Goal: Use online tool/utility: Utilize a website feature to perform a specific function

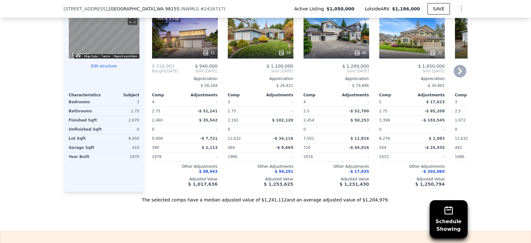
scroll to position [686, 0]
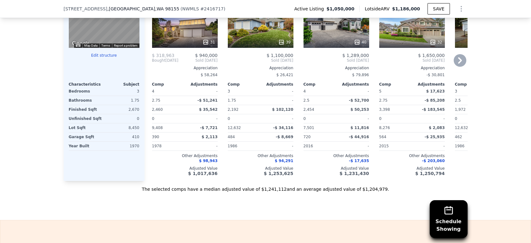
click at [458, 64] on icon at bounding box center [460, 60] width 4 height 6
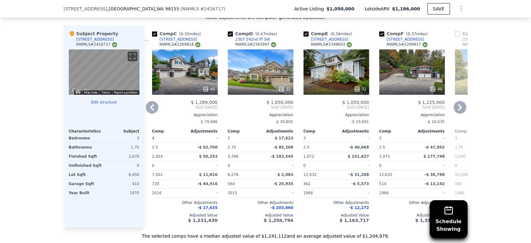
scroll to position [640, 0]
click at [456, 111] on icon at bounding box center [459, 107] width 13 height 13
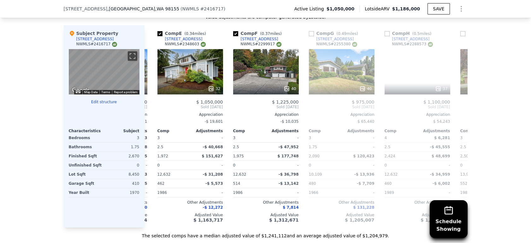
scroll to position [0, 303]
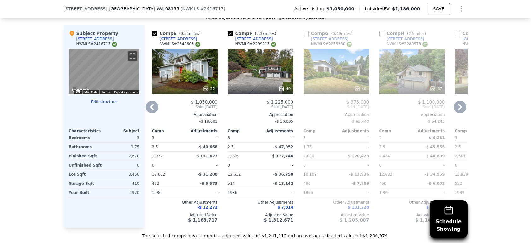
click at [152, 110] on icon at bounding box center [152, 107] width 13 height 13
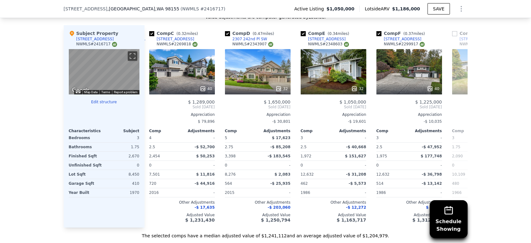
scroll to position [0, 151]
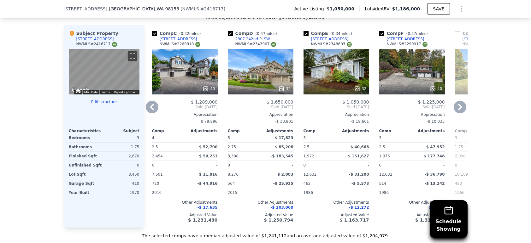
click at [152, 110] on icon at bounding box center [152, 107] width 13 height 13
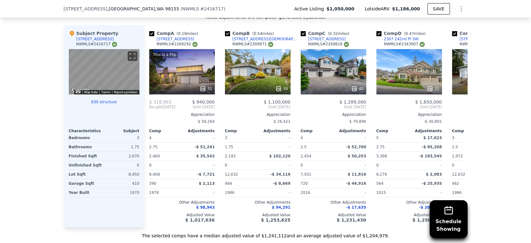
scroll to position [0, 0]
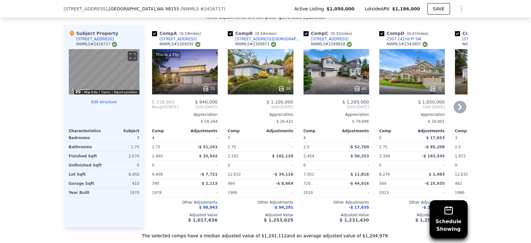
click at [204, 90] on icon at bounding box center [205, 89] width 6 height 6
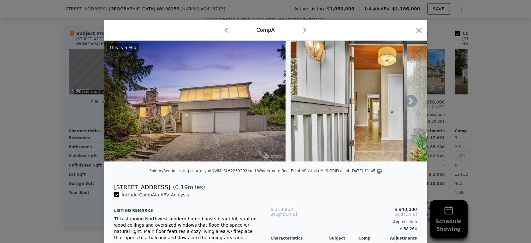
click at [409, 105] on icon at bounding box center [410, 101] width 13 height 13
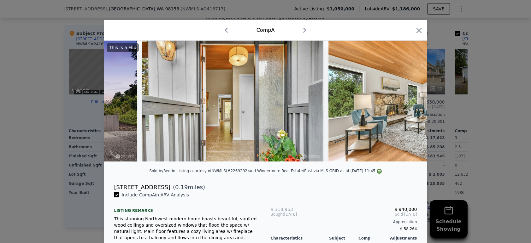
scroll to position [0, 151]
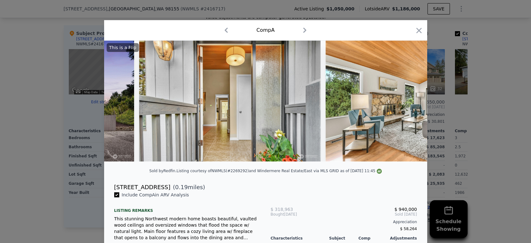
click at [409, 105] on img at bounding box center [415, 101] width 181 height 121
click at [409, 102] on icon at bounding box center [410, 101] width 13 height 13
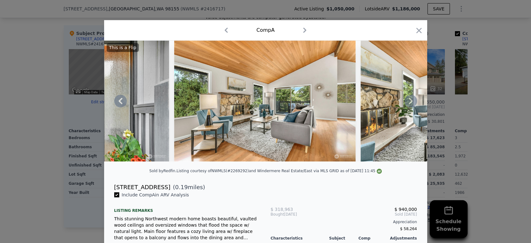
click at [409, 102] on icon at bounding box center [410, 101] width 13 height 13
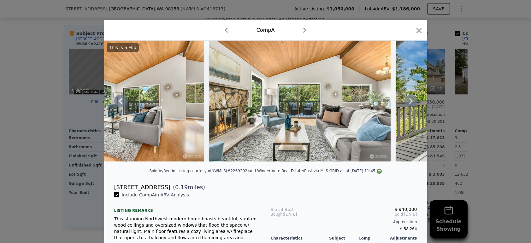
click at [409, 102] on icon at bounding box center [410, 101] width 13 height 13
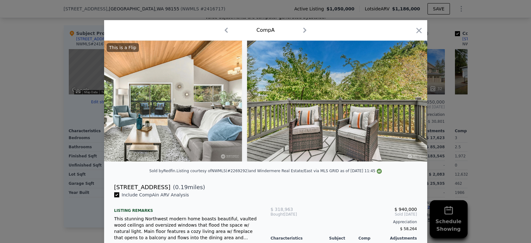
scroll to position [0, 605]
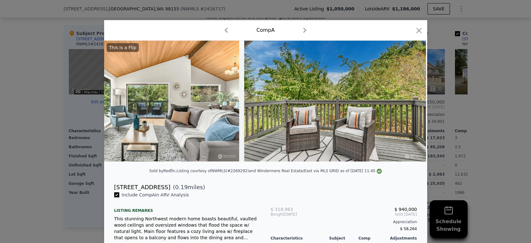
click at [409, 102] on img at bounding box center [334, 101] width 181 height 121
click at [409, 102] on icon at bounding box center [410, 101] width 13 height 13
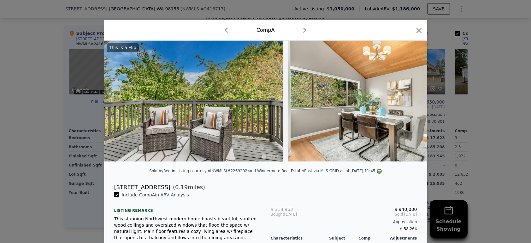
scroll to position [0, 757]
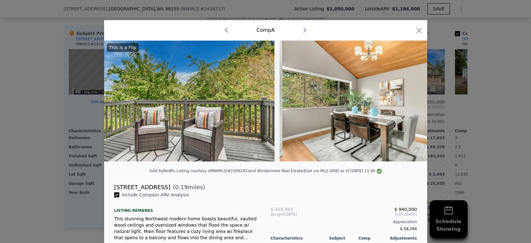
click at [409, 102] on div "This is a Flip" at bounding box center [265, 101] width 323 height 121
click at [410, 106] on icon at bounding box center [410, 101] width 13 height 13
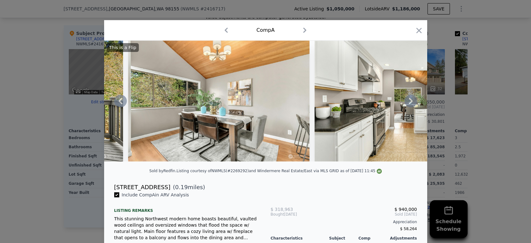
click at [409, 105] on icon at bounding box center [410, 101] width 13 height 13
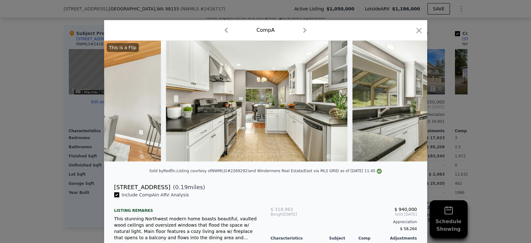
scroll to position [0, 1059]
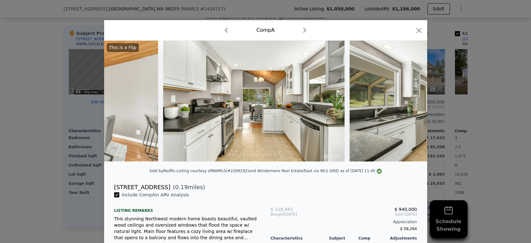
click at [409, 105] on div "This is a Flip" at bounding box center [265, 101] width 323 height 121
click at [406, 104] on icon at bounding box center [410, 101] width 13 height 13
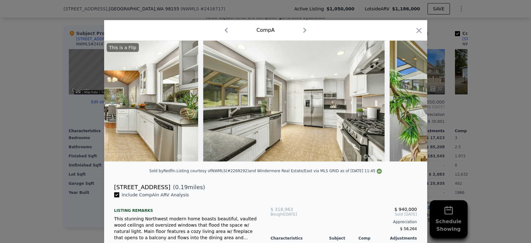
scroll to position [0, 1210]
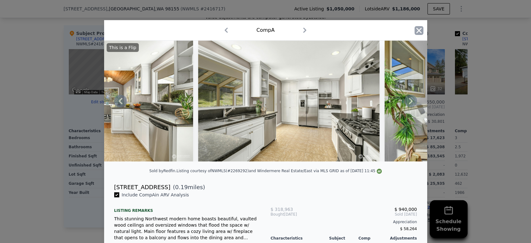
click at [416, 30] on icon "button" at bounding box center [418, 30] width 5 height 5
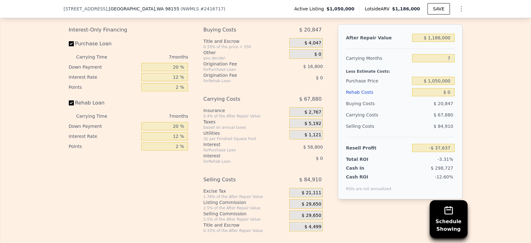
scroll to position [949, 0]
click at [449, 42] on input "$ 1,186,000" at bounding box center [433, 38] width 42 height 8
drag, startPoint x: 448, startPoint y: 48, endPoint x: 432, endPoint y: 47, distance: 16.7
click at [432, 42] on input "$ 1,186,000" at bounding box center [433, 38] width 42 height 8
type input "$ 1"
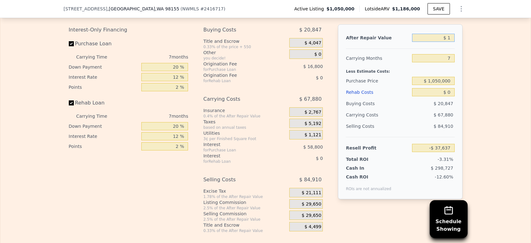
type input "-$ 1,136,509"
type input "$ 12"
type input "-$ 1,136,498"
type input "$ 120"
type input "-$ 1,136,398"
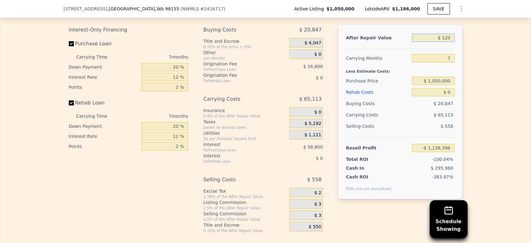
type input "$ 1,200"
type input "-$ 1,135,398"
type input "$ 12,000"
type input "-$ 1,125,392"
type input "$ 120,000"
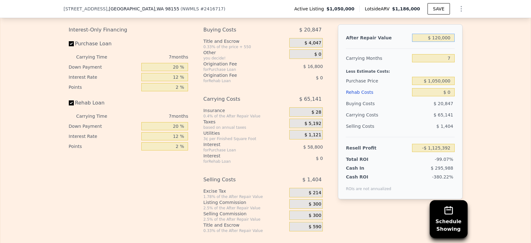
type input "-$ 1,025,326"
type input "$ 1,200,000"
type input "-$ 24,666"
type input "$ 1,200,000"
click at [480, 92] on div "Edit the assumptions in yellow boxes. Input profit to calculate an offer price.…" at bounding box center [265, 116] width 530 height 235
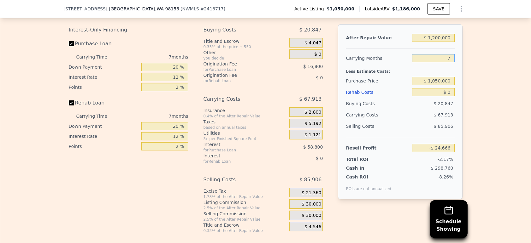
click at [446, 62] on input "7" at bounding box center [433, 58] width 42 height 8
type input "6"
type input "-$ 14,965"
type input "6"
click at [463, 92] on div "Edit the assumptions in yellow boxes. Input profit to calculate an offer price.…" at bounding box center [265, 116] width 403 height 235
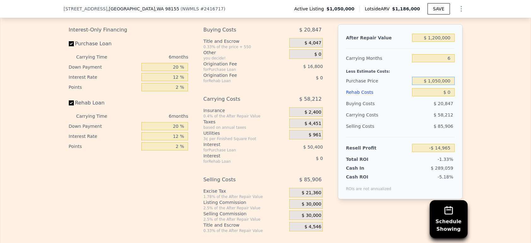
drag, startPoint x: 448, startPoint y: 88, endPoint x: 428, endPoint y: 92, distance: 20.4
click at [428, 85] on input "$ 1,050,000" at bounding box center [433, 81] width 42 height 8
type input "$ 800,000"
click at [488, 99] on div "Edit the assumptions in yellow boxes. Input profit to calculate an offer price.…" at bounding box center [265, 116] width 530 height 235
type input "$ 251,868"
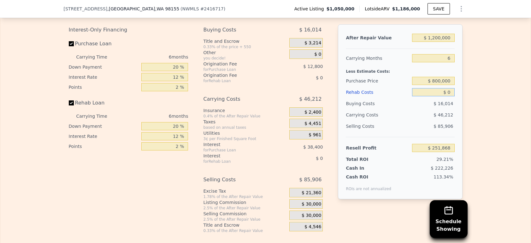
click at [449, 96] on input "$ 0" at bounding box center [433, 92] width 42 height 8
type input "$ 1"
type input "$ 251,867"
type input "$ 15"
type input "$ 251,853"
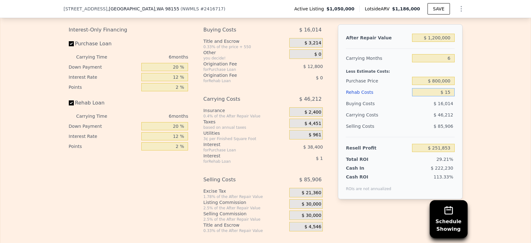
type input "$ 150"
type input "$ 251,710"
type input "$ 1,500"
type input "$ 250,272"
type input "$ 15,000"
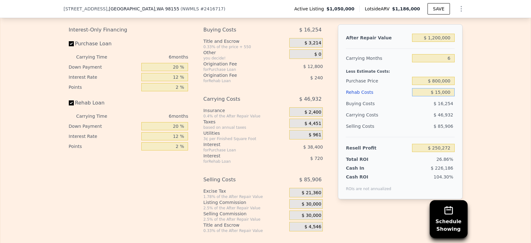
type input "$ 235,908"
type input "$ 150,000"
type input "$ 92,268"
type input "$ 150,000"
click at [479, 94] on div "Edit the assumptions in yellow boxes. Input profit to calculate an offer price.…" at bounding box center [265, 116] width 530 height 235
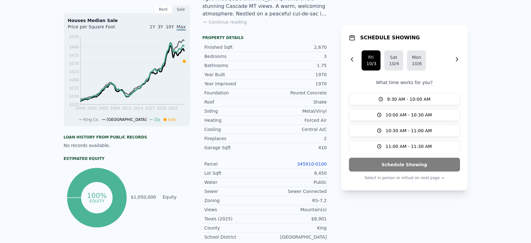
scroll to position [0, 0]
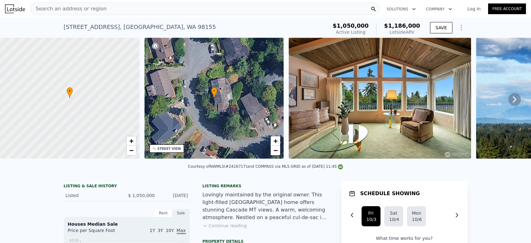
click at [355, 101] on img at bounding box center [379, 98] width 182 height 121
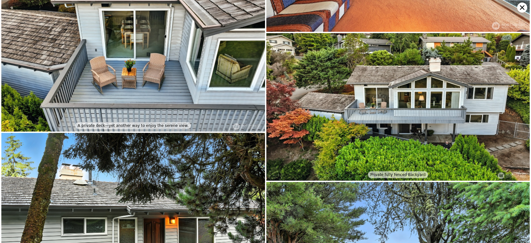
scroll to position [2294, 0]
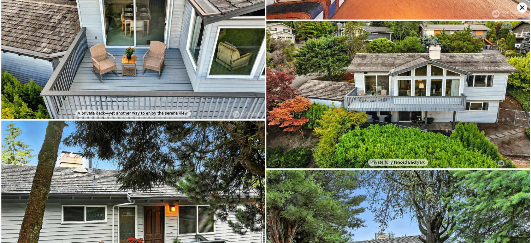
click at [522, 8] on icon at bounding box center [522, 8] width 10 height 10
